Goal: Transaction & Acquisition: Purchase product/service

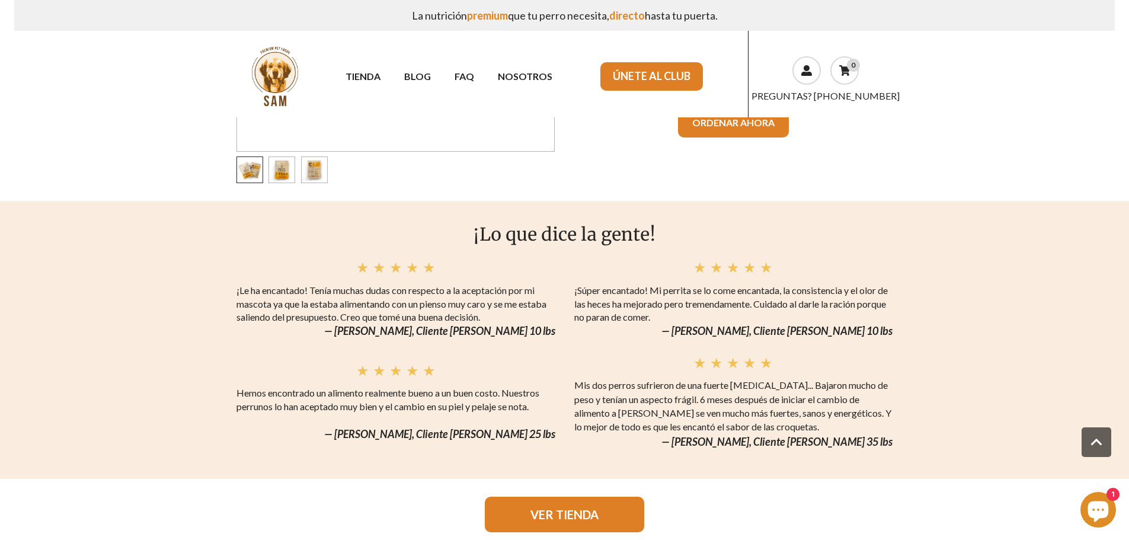
scroll to position [1482, 0]
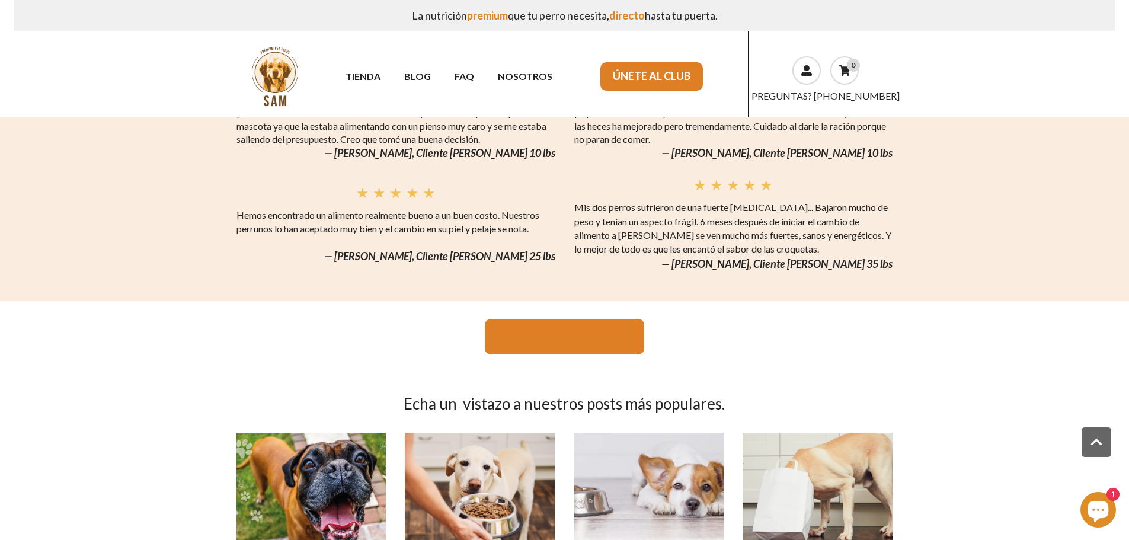
click at [581, 334] on link "VER TIENDA" at bounding box center [564, 337] width 159 height 36
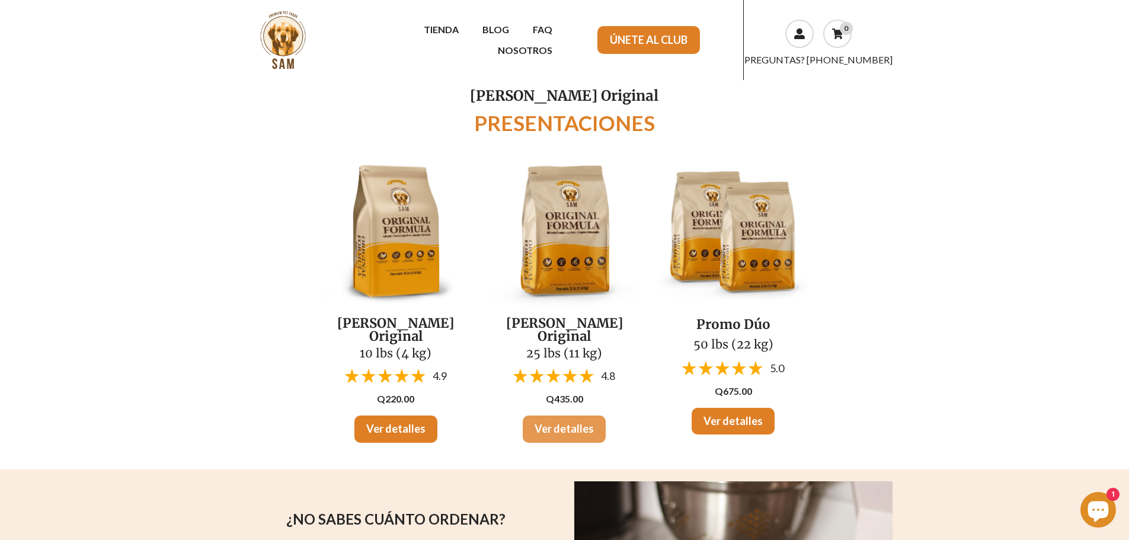
click at [566, 416] on link "Ver detalles" at bounding box center [564, 429] width 83 height 27
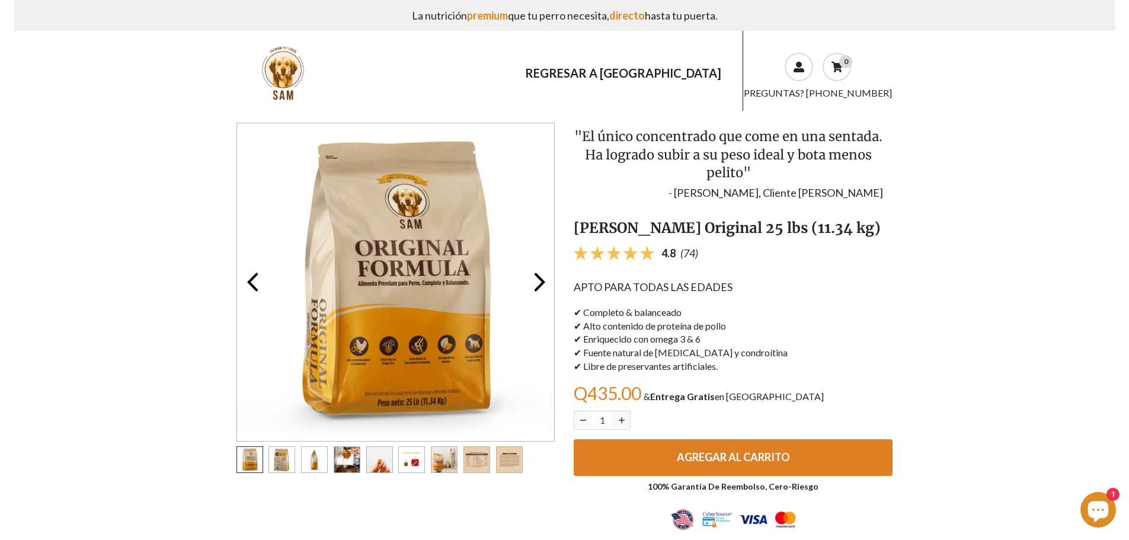
click at [748, 467] on button "AGREGAR AL CARRITO" at bounding box center [733, 457] width 319 height 37
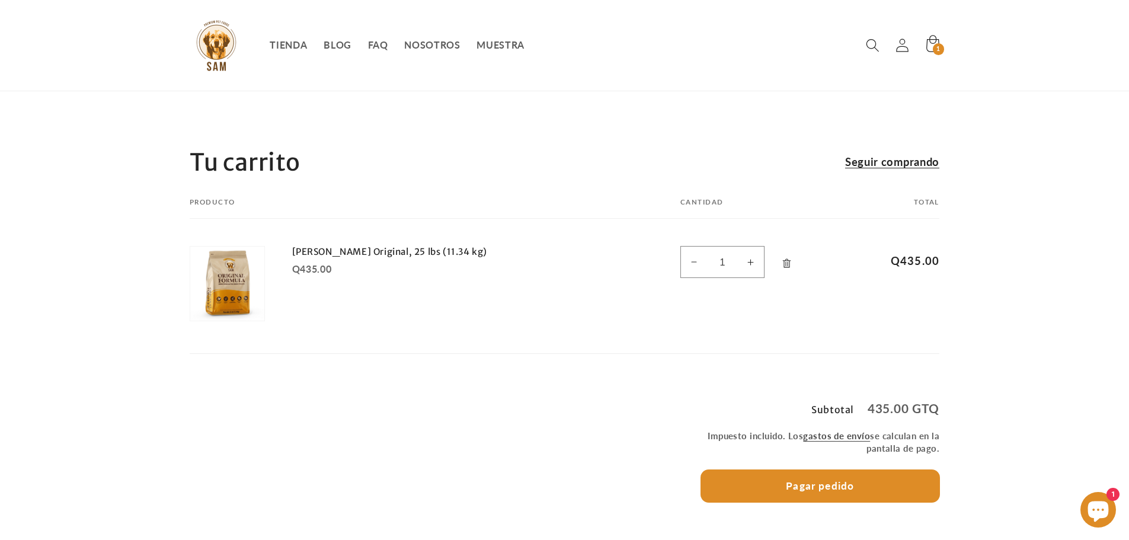
click at [814, 489] on button "Pagar pedido" at bounding box center [820, 486] width 239 height 32
